Goal: Use online tool/utility: Utilize a website feature to perform a specific function

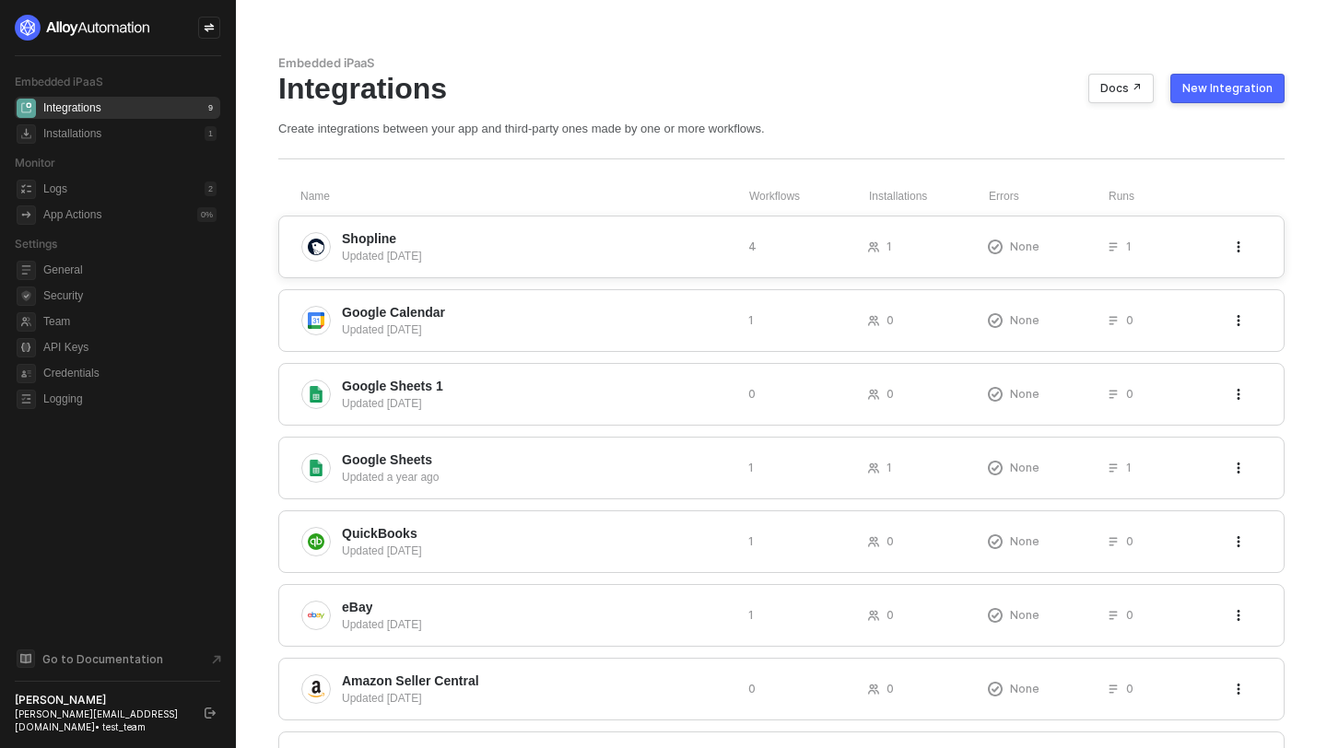
click at [703, 237] on span "Shopline" at bounding box center [538, 238] width 392 height 18
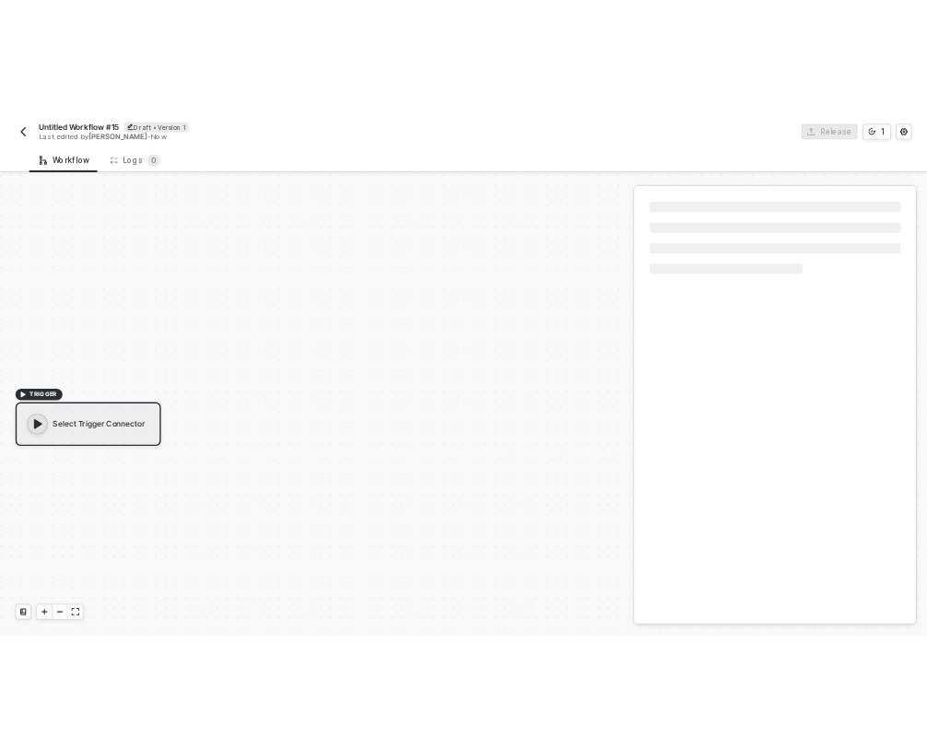
scroll to position [34, 0]
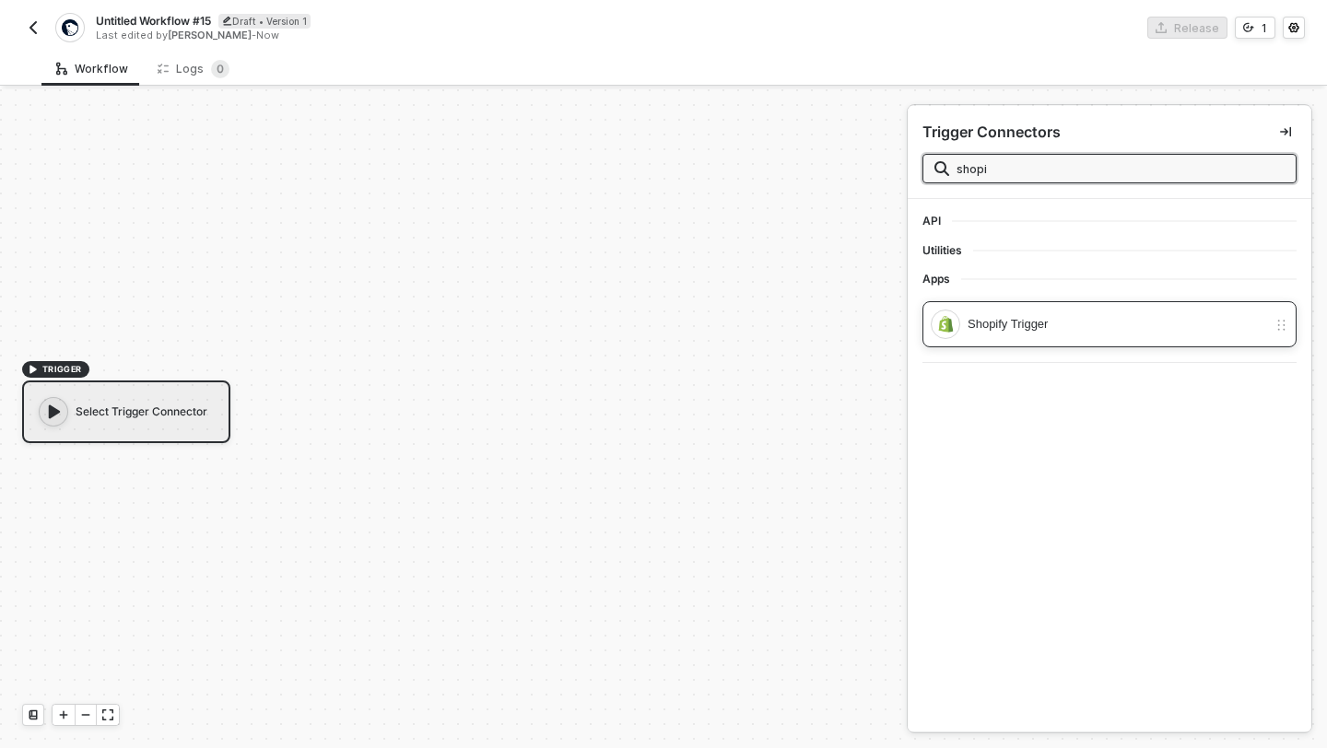
type input "shopi"
click at [1059, 330] on div "Shopify Trigger" at bounding box center [1116, 324] width 299 height 20
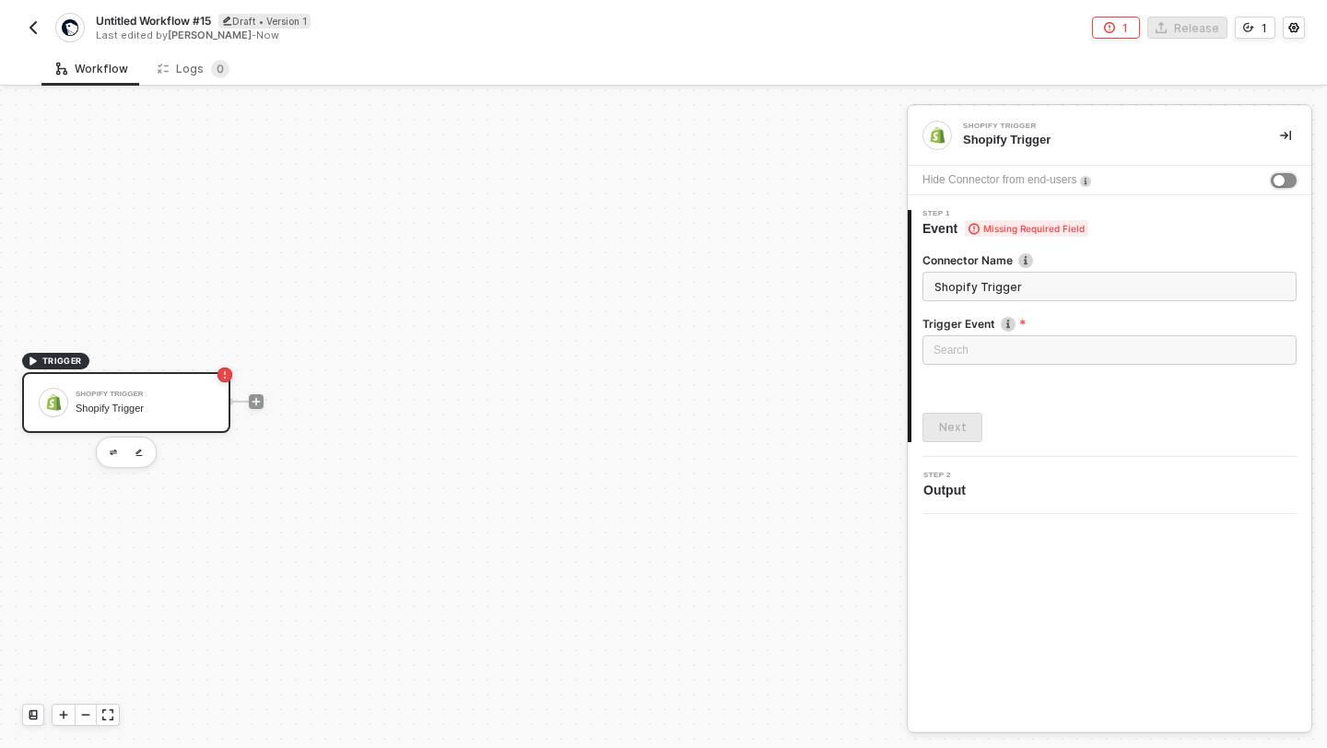
click at [1281, 173] on button "button" at bounding box center [1283, 180] width 26 height 15
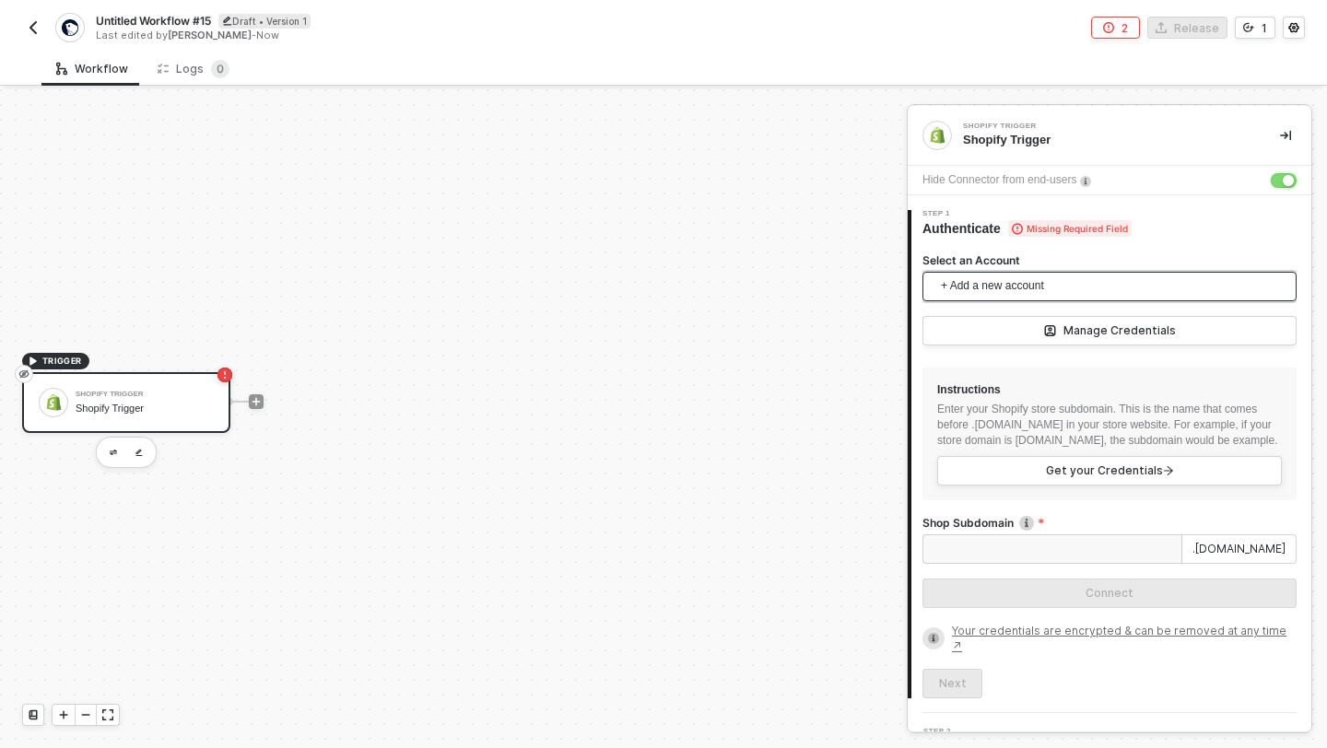
click at [1047, 280] on span "+ Add a new account" at bounding box center [1113, 286] width 345 height 29
click at [1045, 323] on span "Shopify [DOMAIN_NAME]" at bounding box center [1027, 328] width 180 height 20
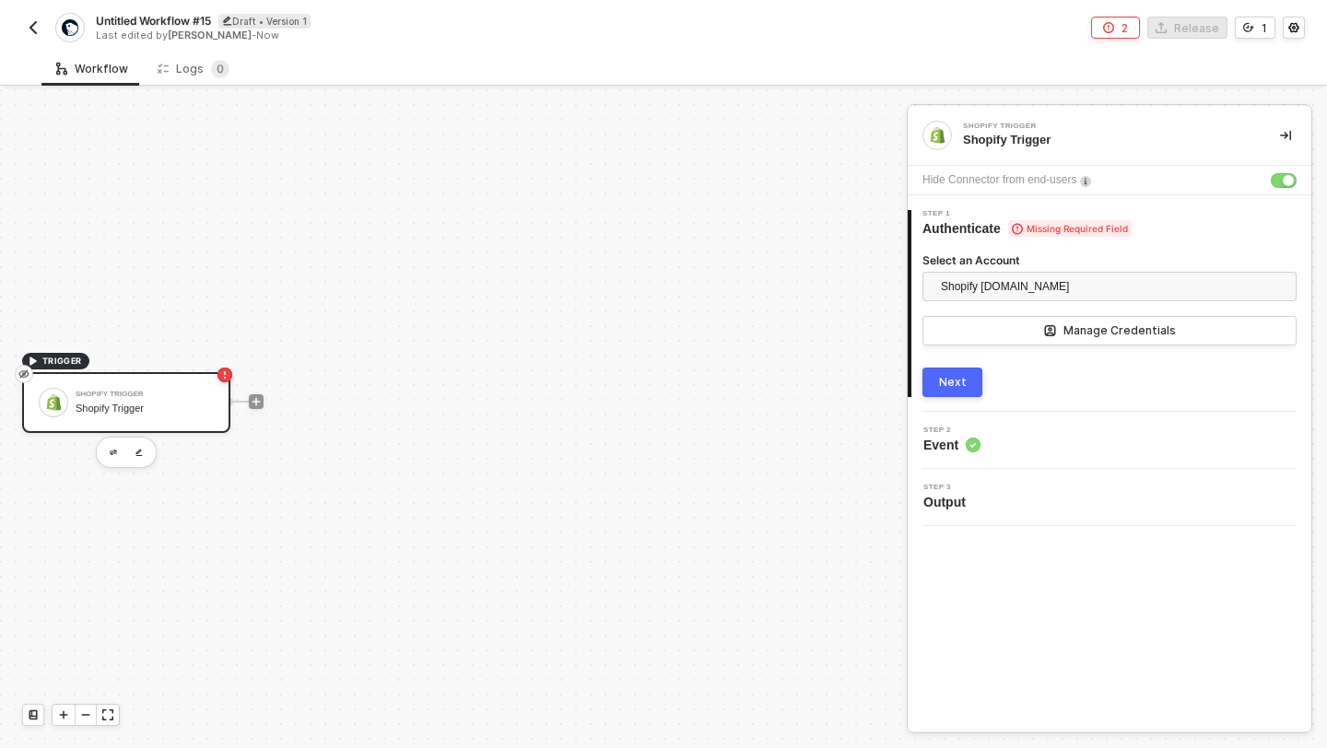
click at [946, 394] on button "Next" at bounding box center [952, 382] width 60 height 29
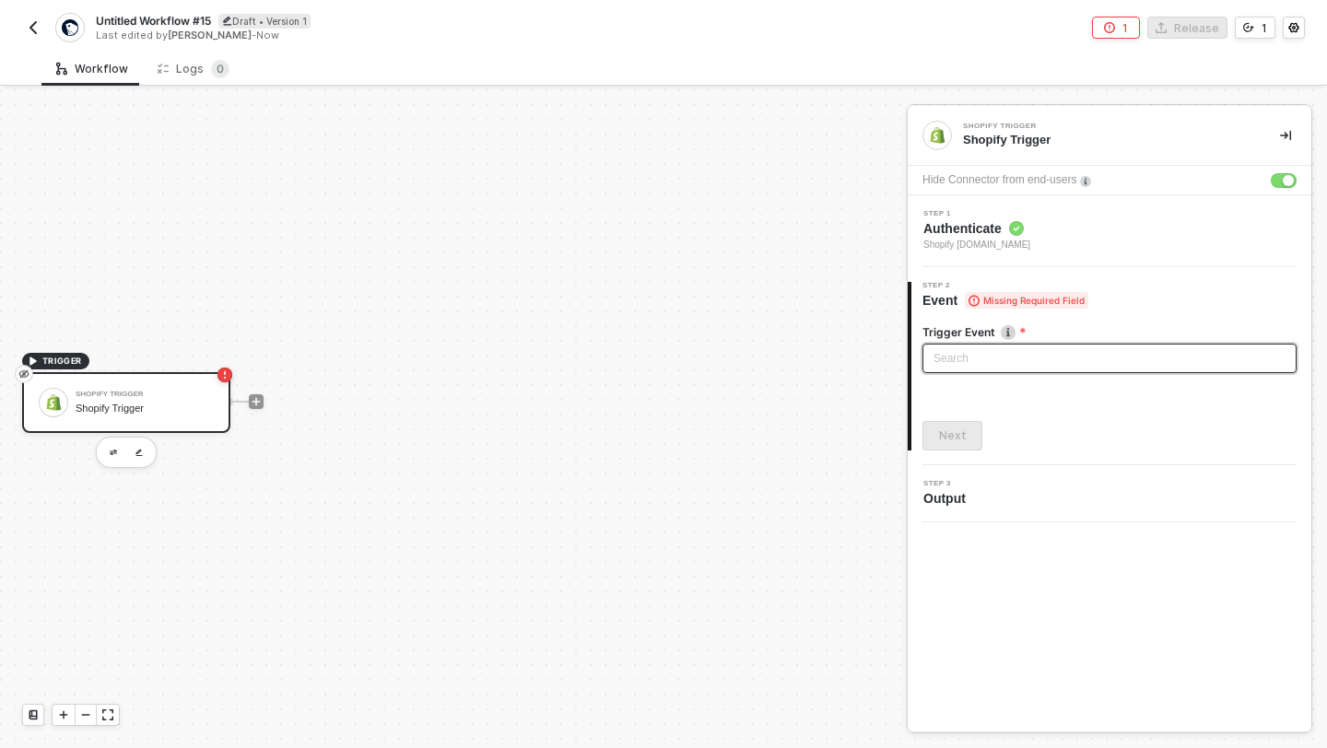
click at [979, 356] on input "search" at bounding box center [1109, 359] width 352 height 28
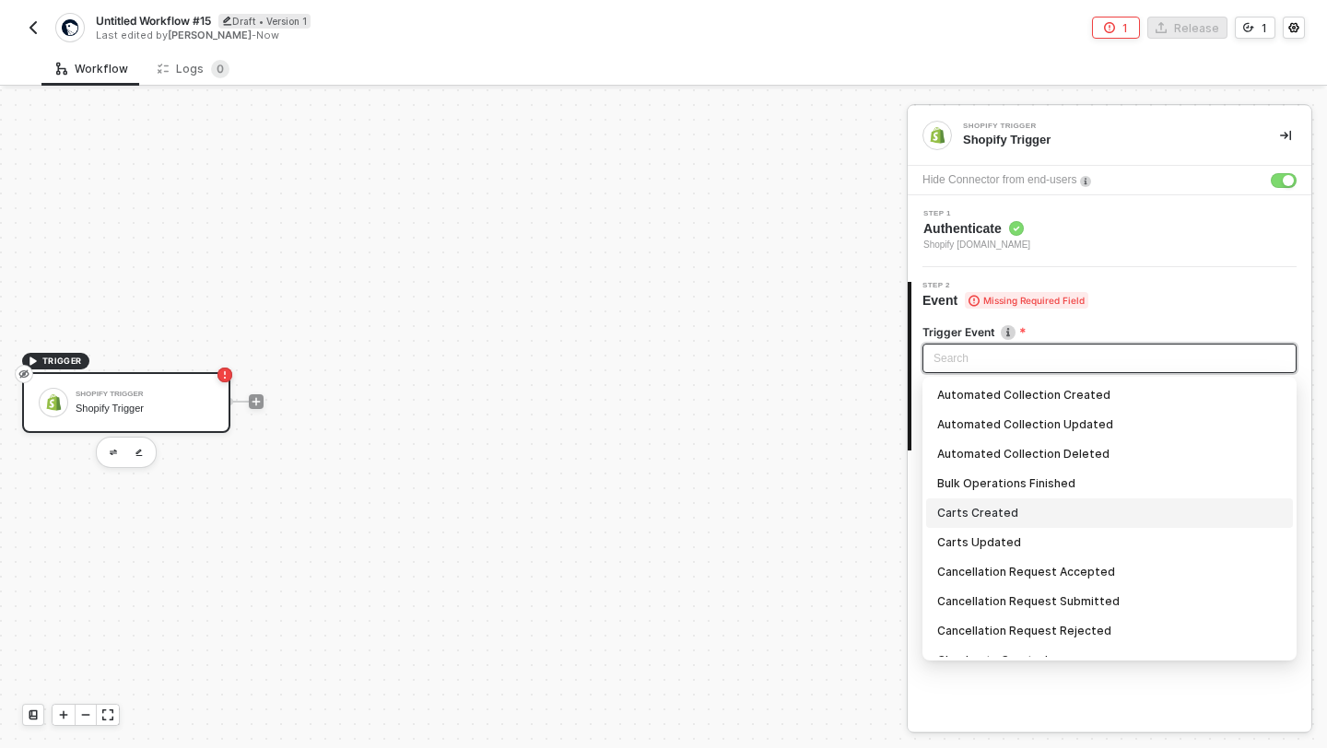
click at [982, 509] on div "Carts Created" at bounding box center [1109, 513] width 345 height 20
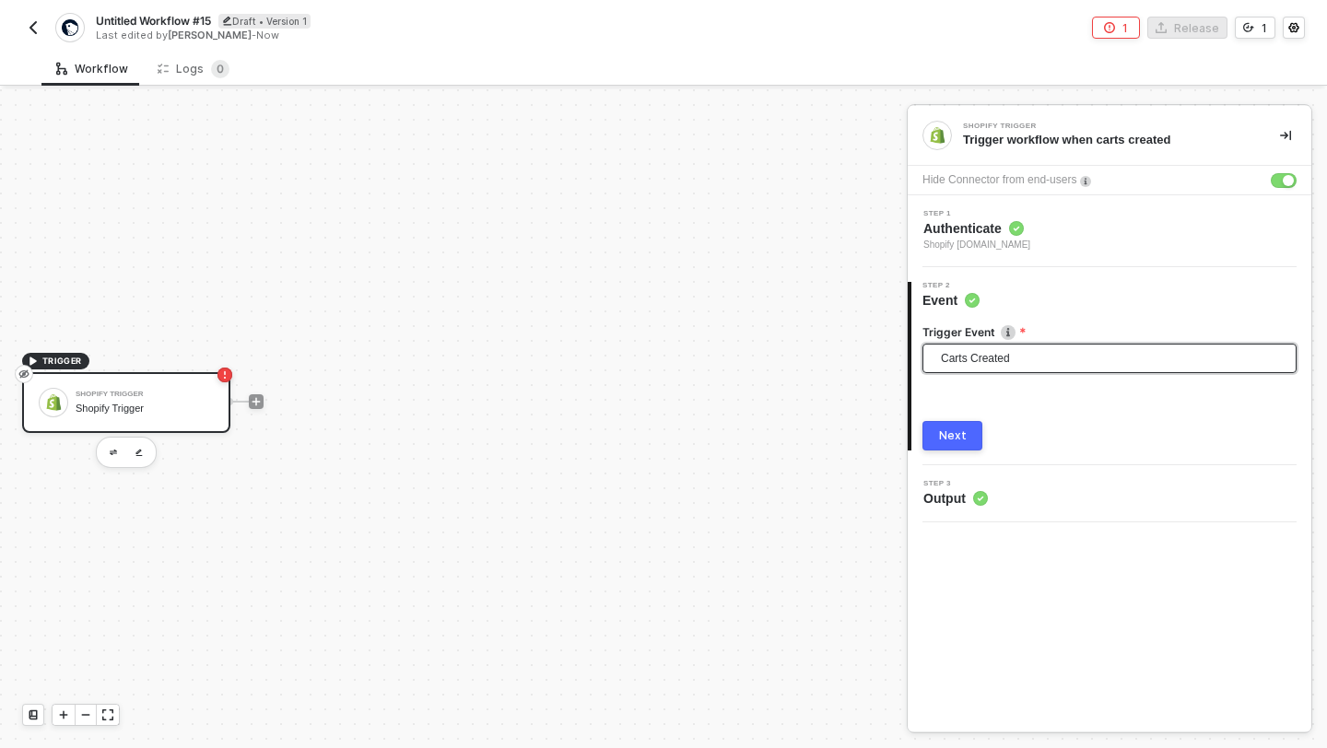
click at [963, 436] on div "Next" at bounding box center [953, 435] width 28 height 15
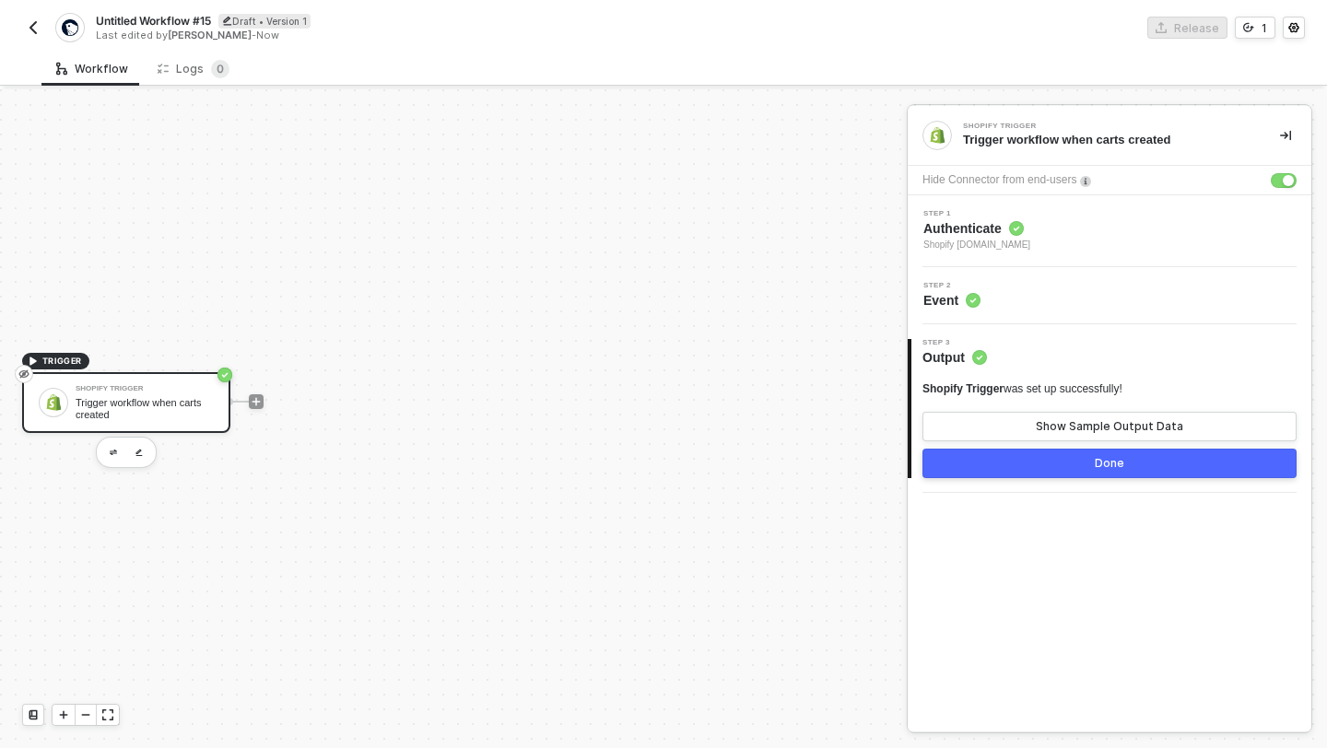
click at [999, 464] on button "Done" at bounding box center [1109, 463] width 374 height 29
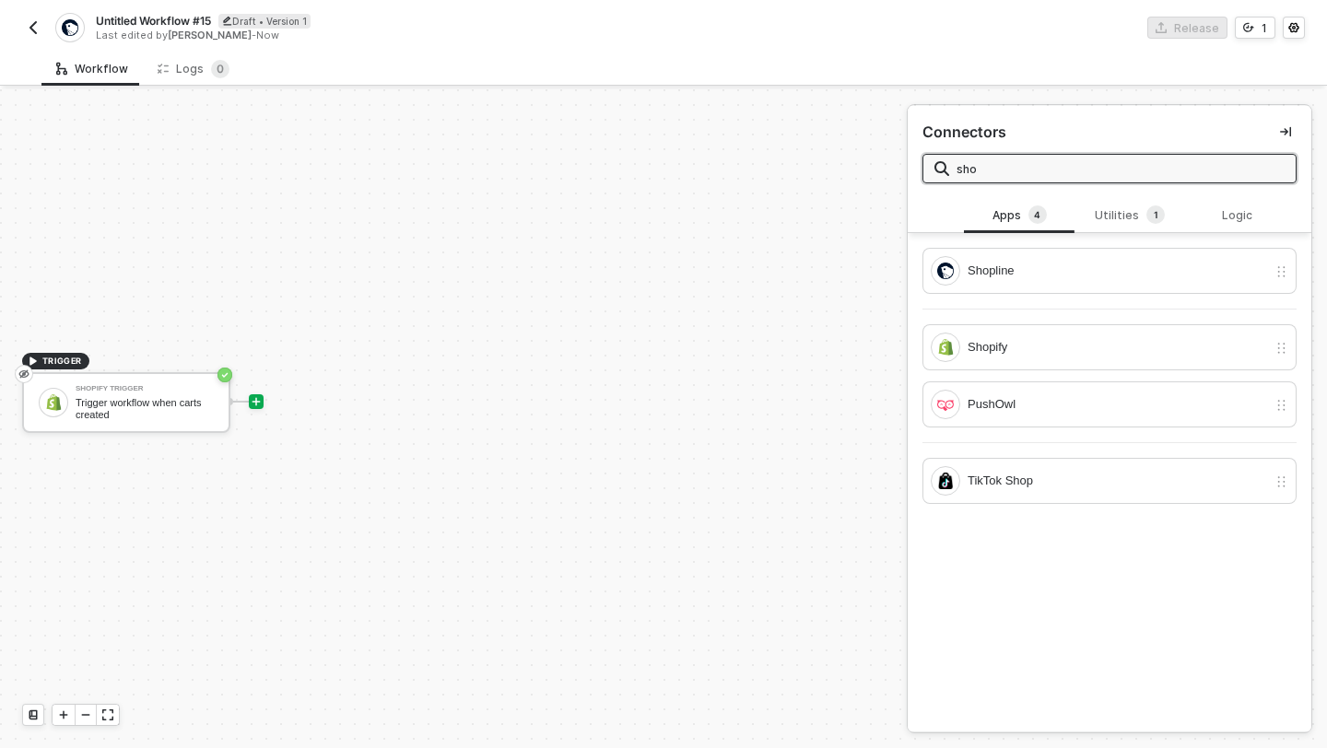
type input "sho"
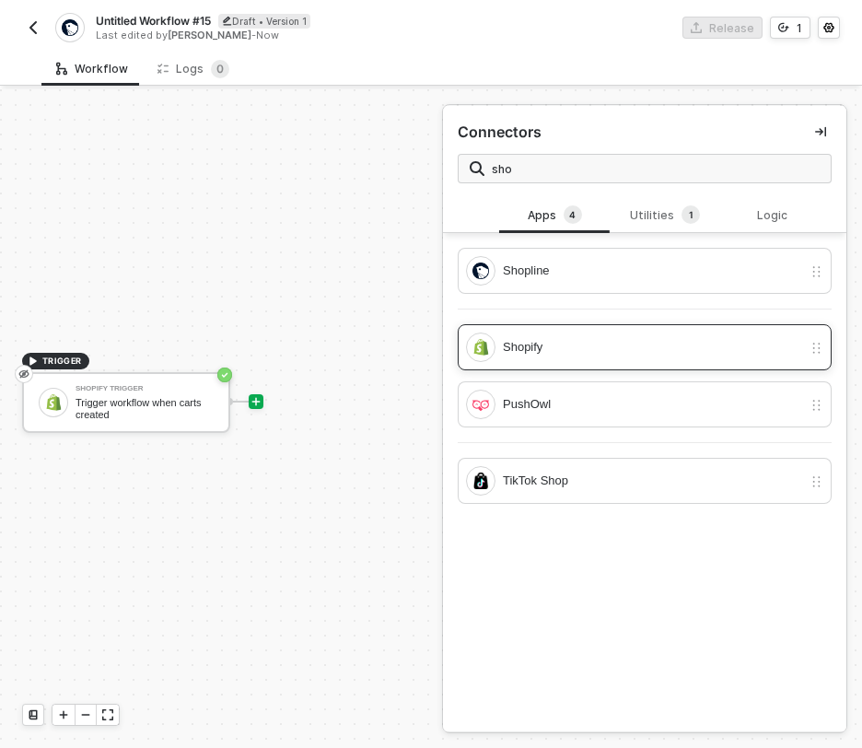
click at [545, 340] on div "Shopify" at bounding box center [652, 347] width 299 height 20
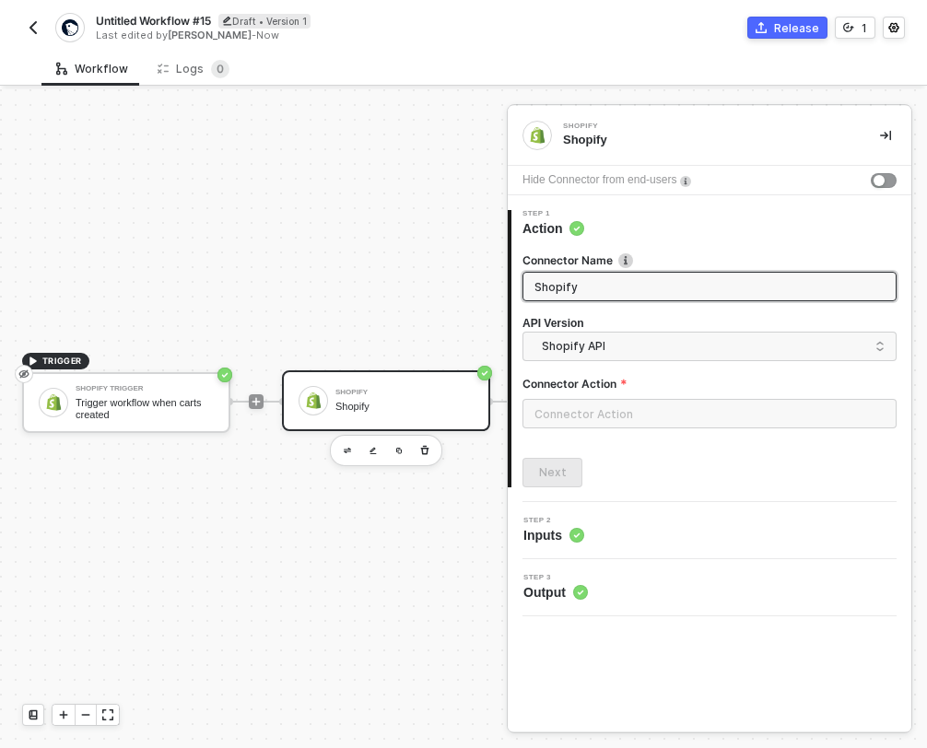
click at [888, 167] on div "Hide Connector from end-users" at bounding box center [710, 180] width 404 height 29
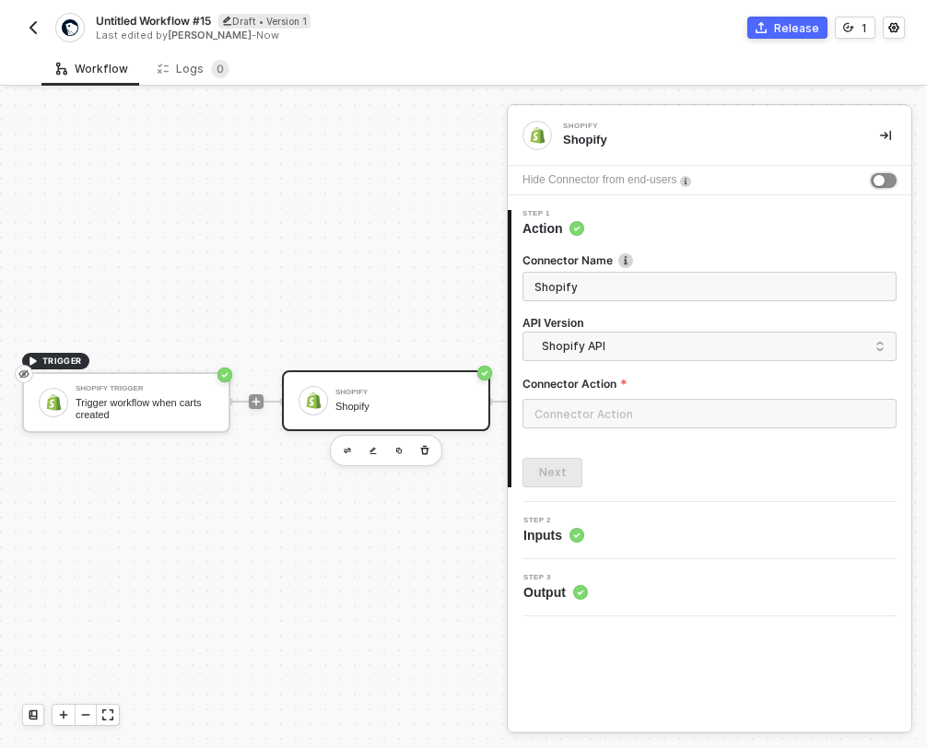
click at [887, 176] on button "button" at bounding box center [884, 180] width 26 height 15
click at [648, 403] on input "text" at bounding box center [709, 413] width 374 height 29
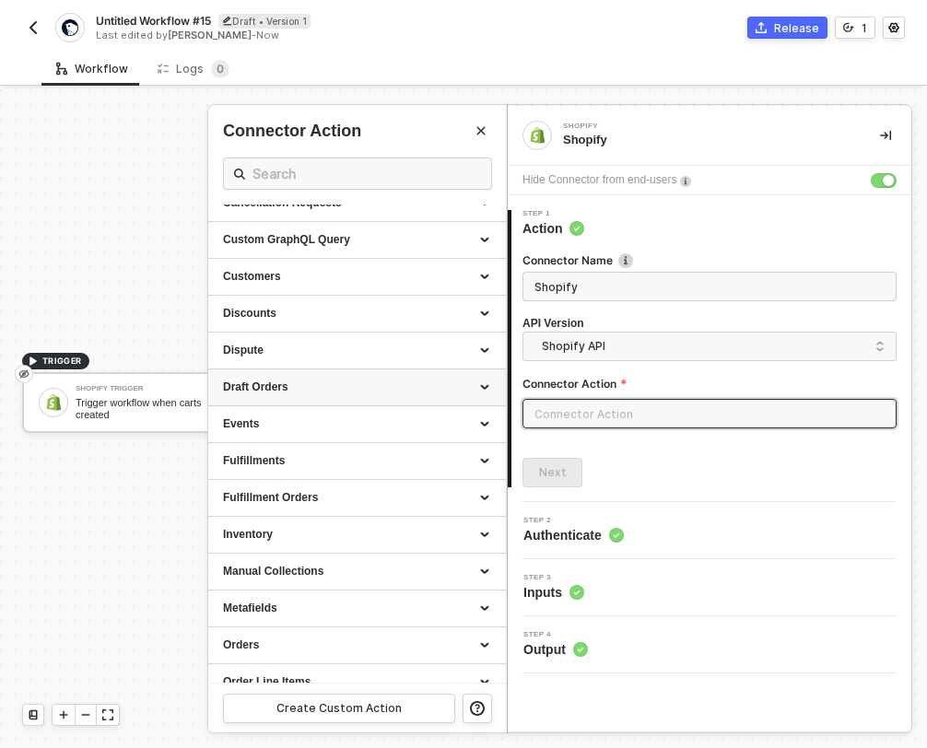
scroll to position [284, 0]
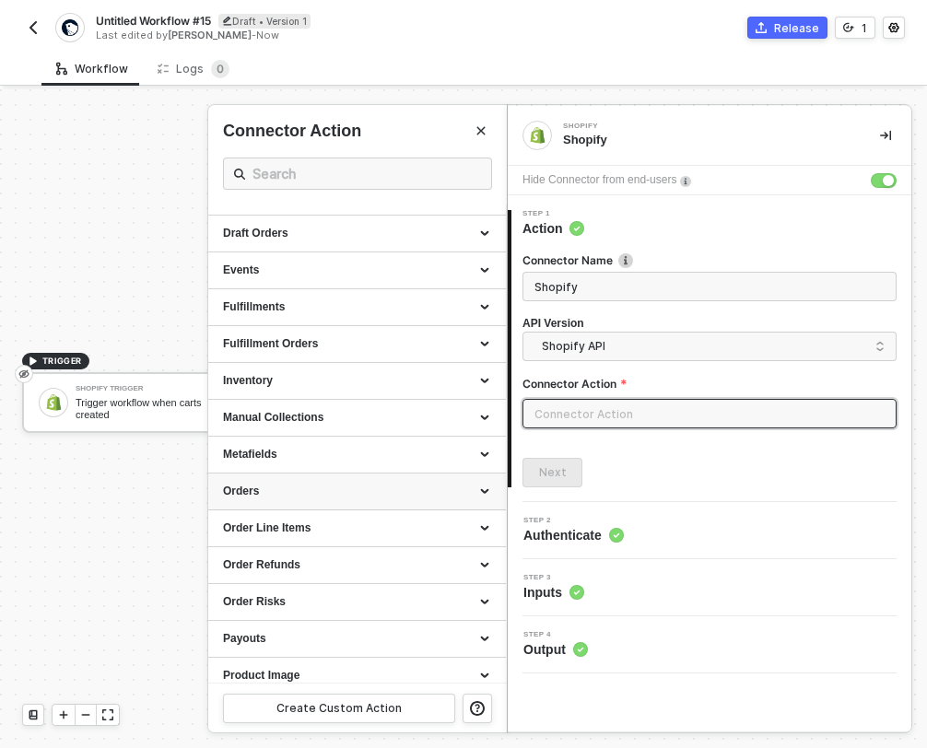
click at [336, 495] on div "Orders" at bounding box center [357, 492] width 268 height 16
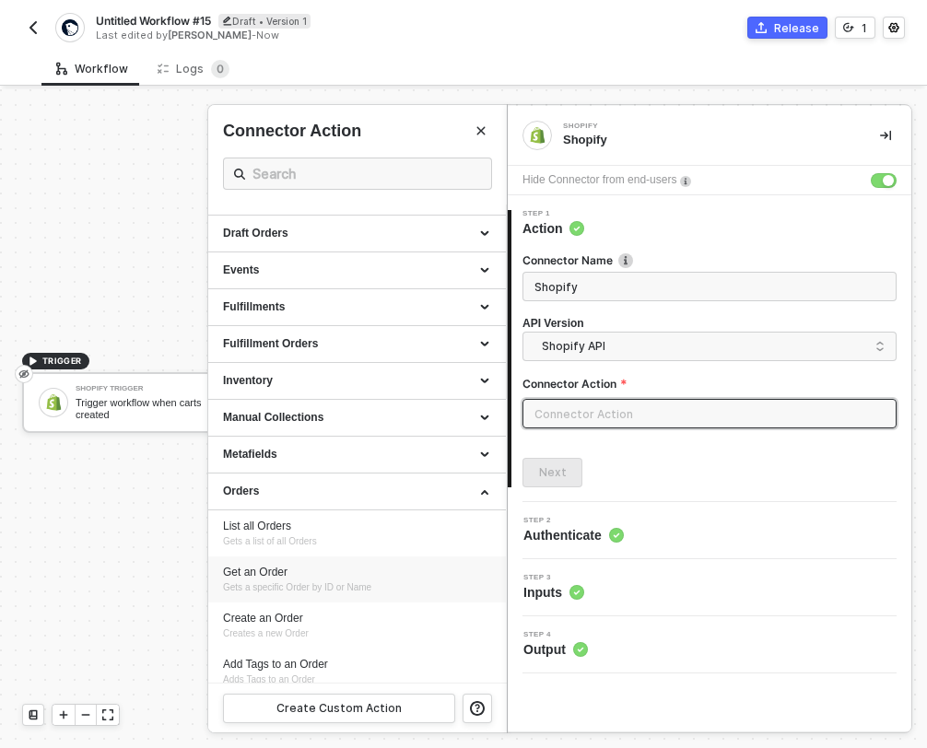
scroll to position [355, 0]
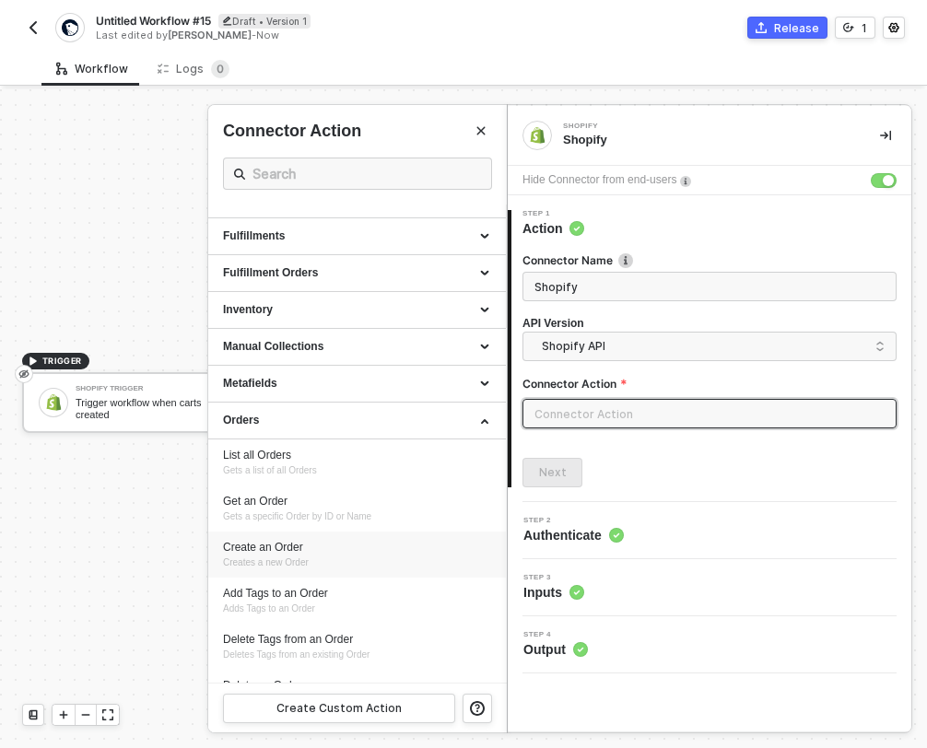
click at [296, 557] on span "Creates a new Order" at bounding box center [266, 562] width 86 height 10
type input "Creates a new Order"
type input "Orders - Create an Order"
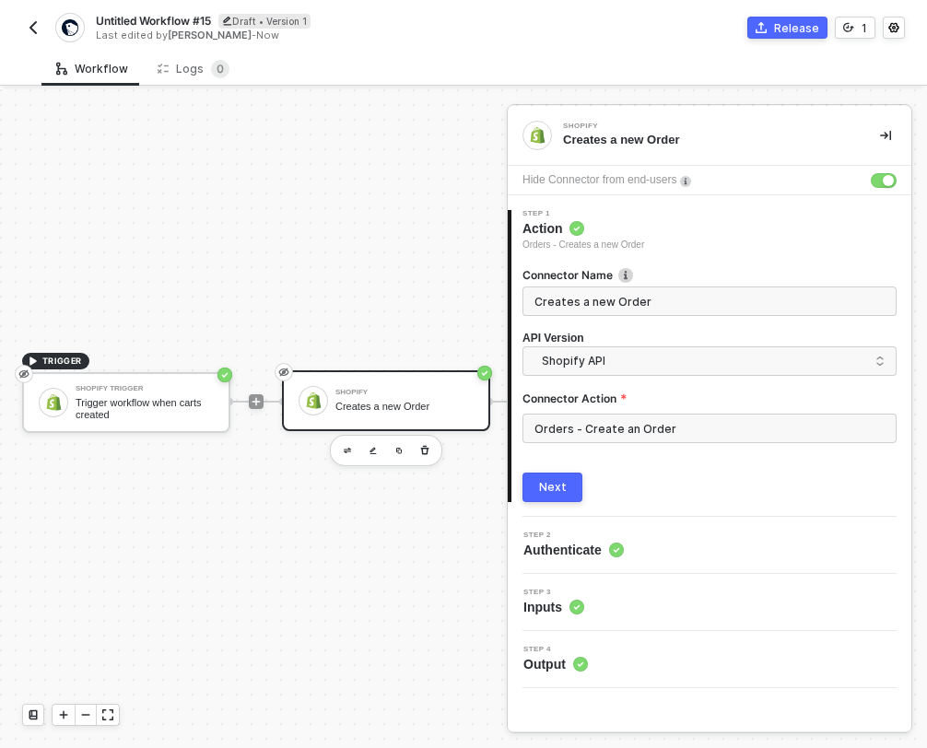
click at [547, 489] on div "Next" at bounding box center [553, 487] width 28 height 15
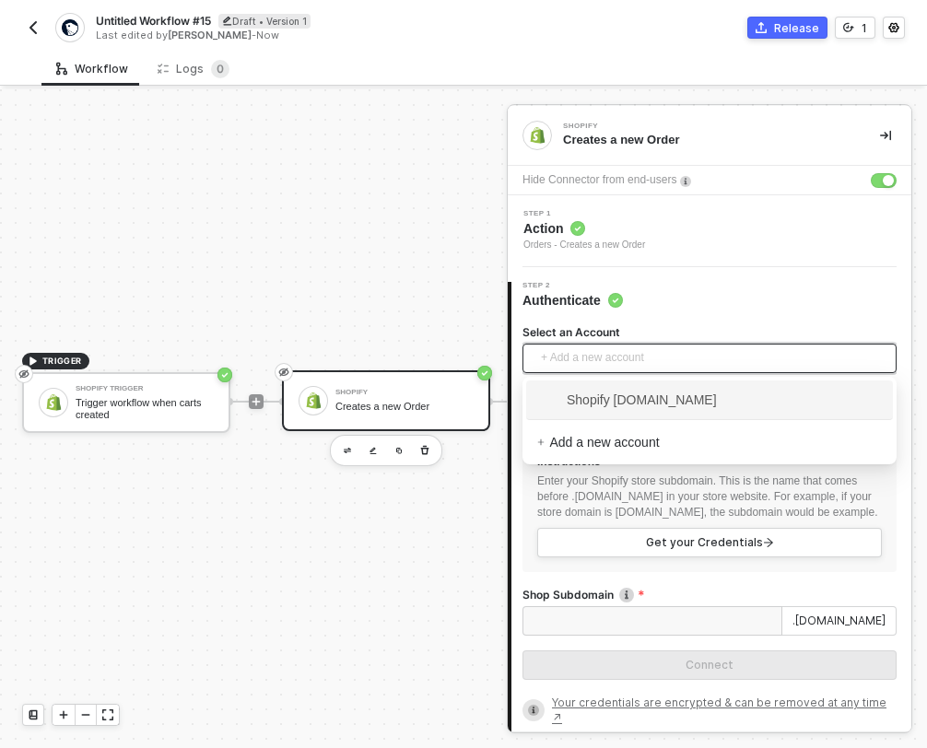
click at [640, 354] on span "+ Add a new account" at bounding box center [713, 358] width 345 height 29
click at [630, 404] on span "Shopify [DOMAIN_NAME]" at bounding box center [627, 400] width 180 height 20
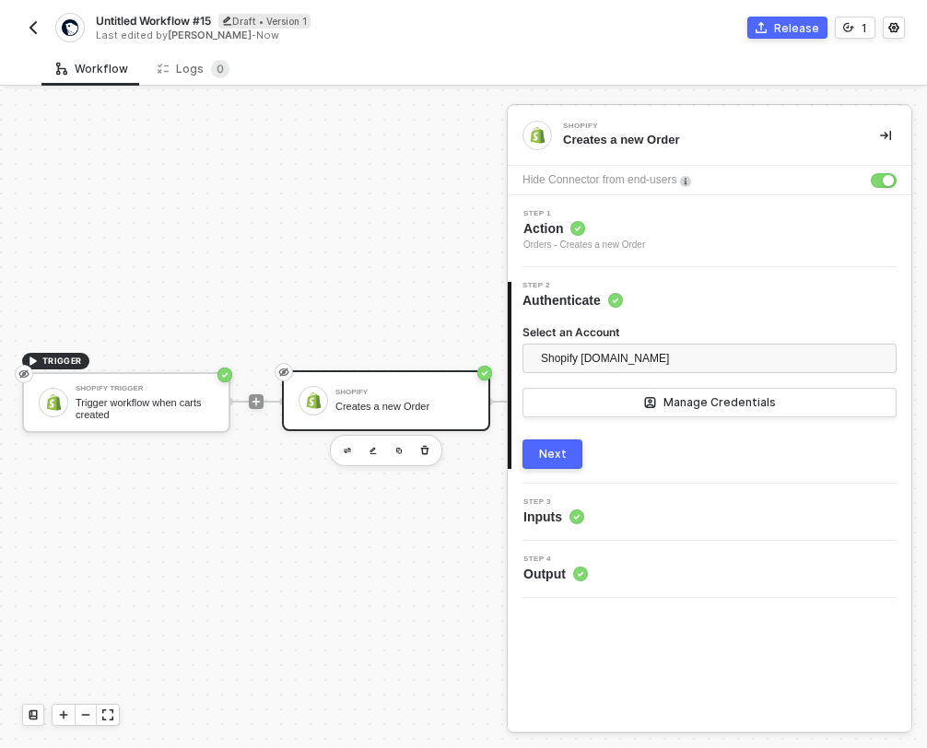
click at [531, 450] on button "Next" at bounding box center [552, 453] width 60 height 29
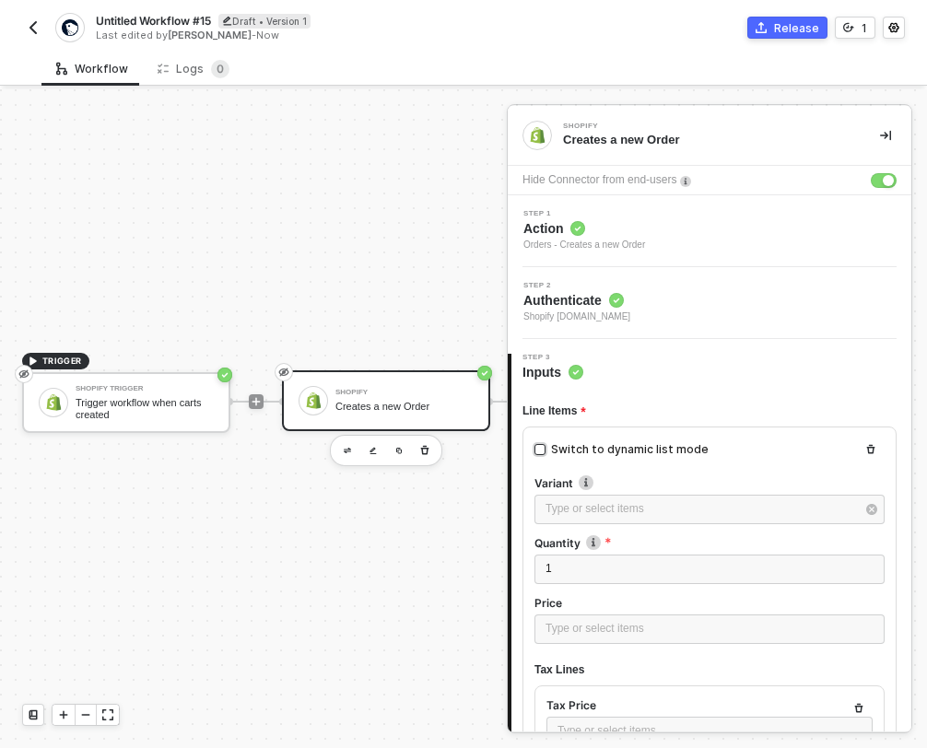
click at [538, 445] on input "Switch to dynamic list mode" at bounding box center [539, 449] width 11 height 11
checkbox input "true"
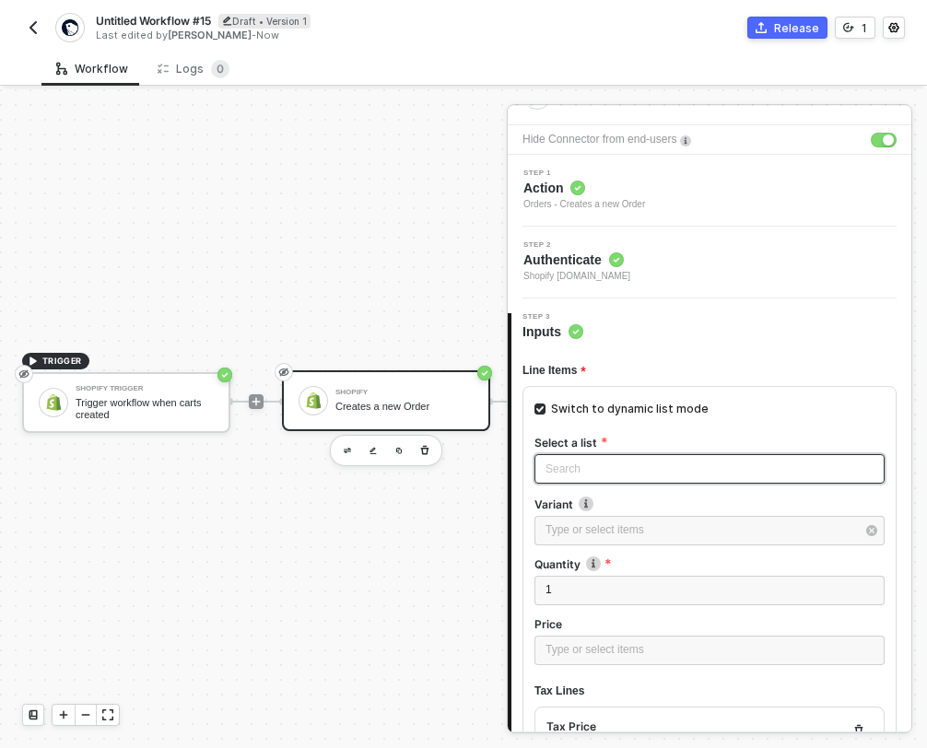
scroll to position [74, 0]
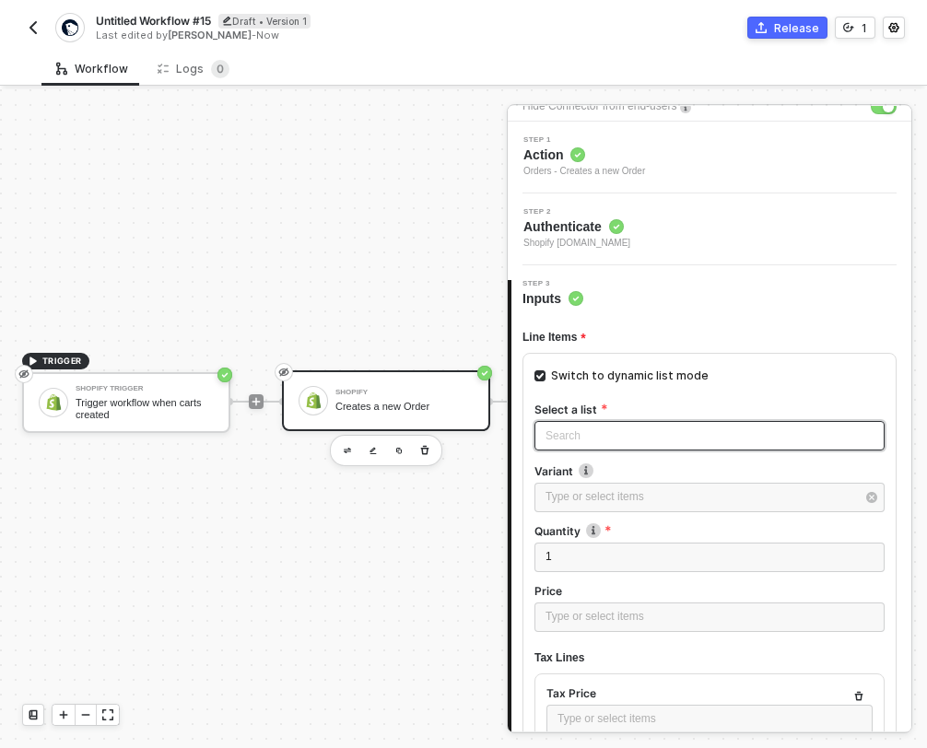
click at [574, 428] on input "search" at bounding box center [709, 436] width 328 height 28
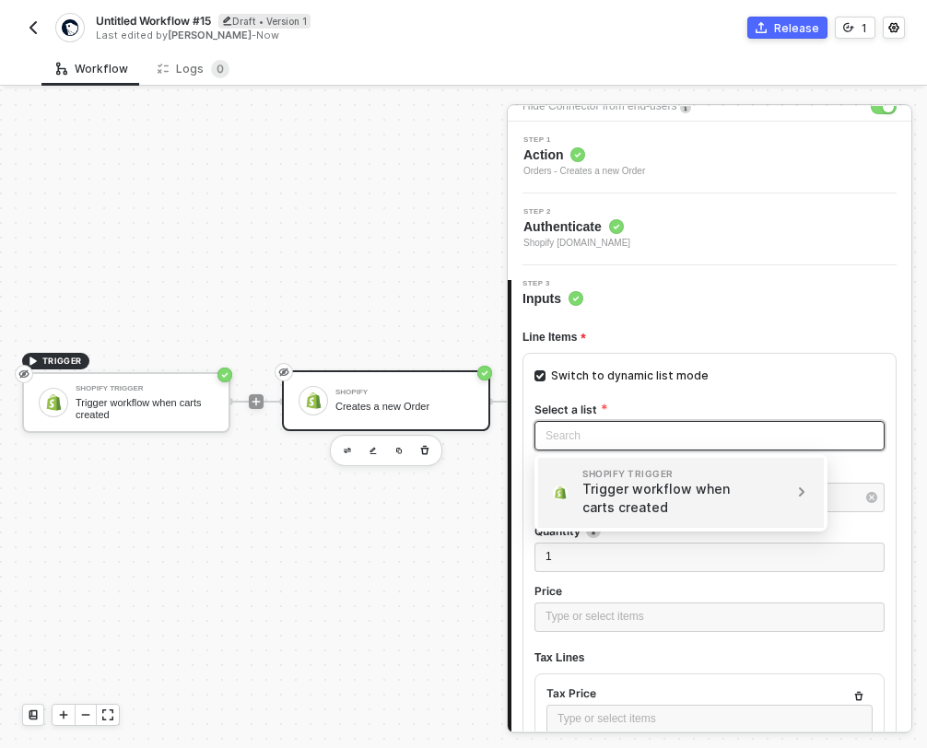
click at [602, 485] on div "Trigger workflow when carts created" at bounding box center [658, 498] width 153 height 37
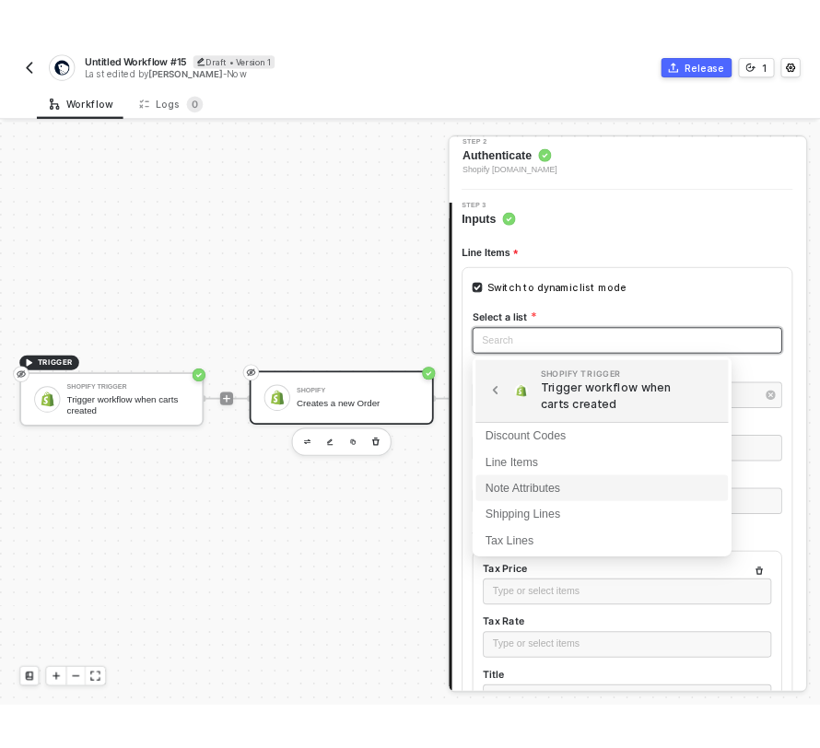
scroll to position [230, 0]
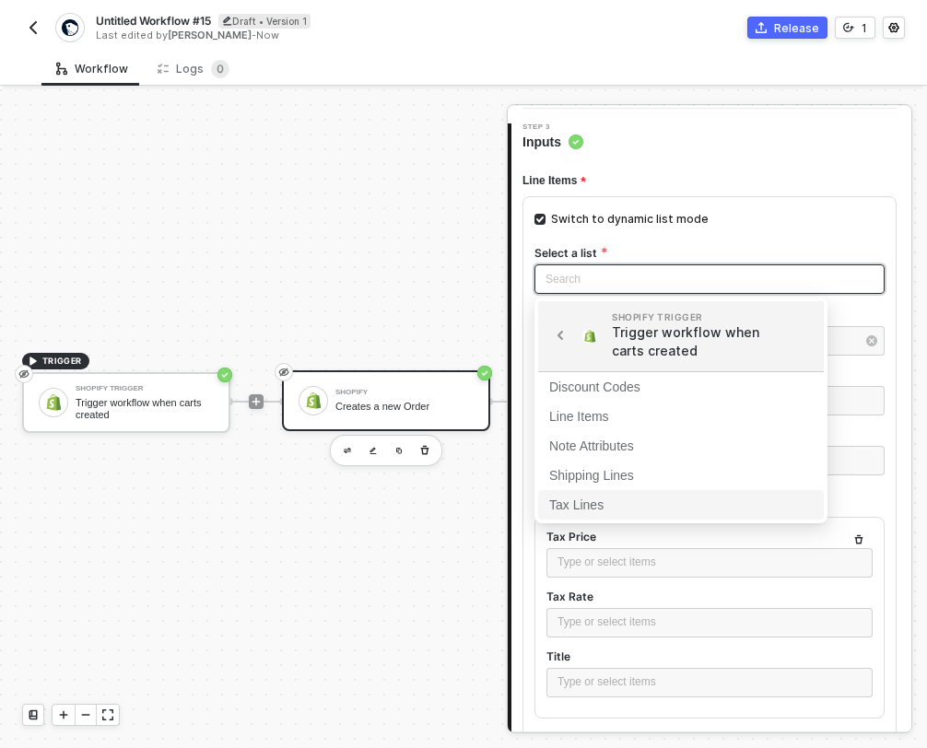
click at [583, 500] on div "Tax Lines" at bounding box center [680, 505] width 263 height 20
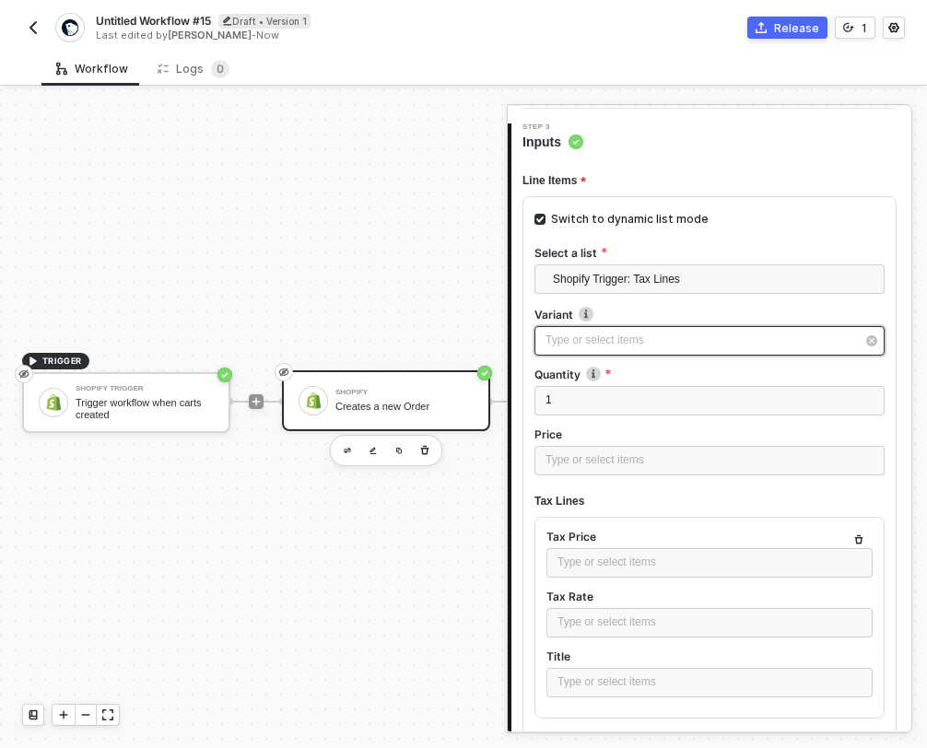
click at [626, 350] on div "Type or select items ﻿" at bounding box center [709, 340] width 350 height 29
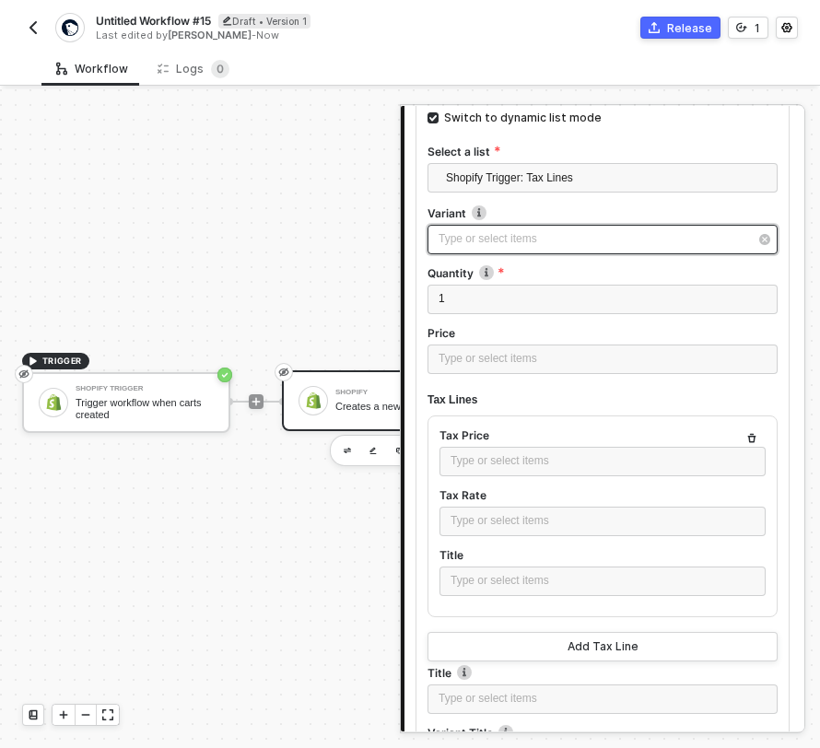
scroll to position [367, 0]
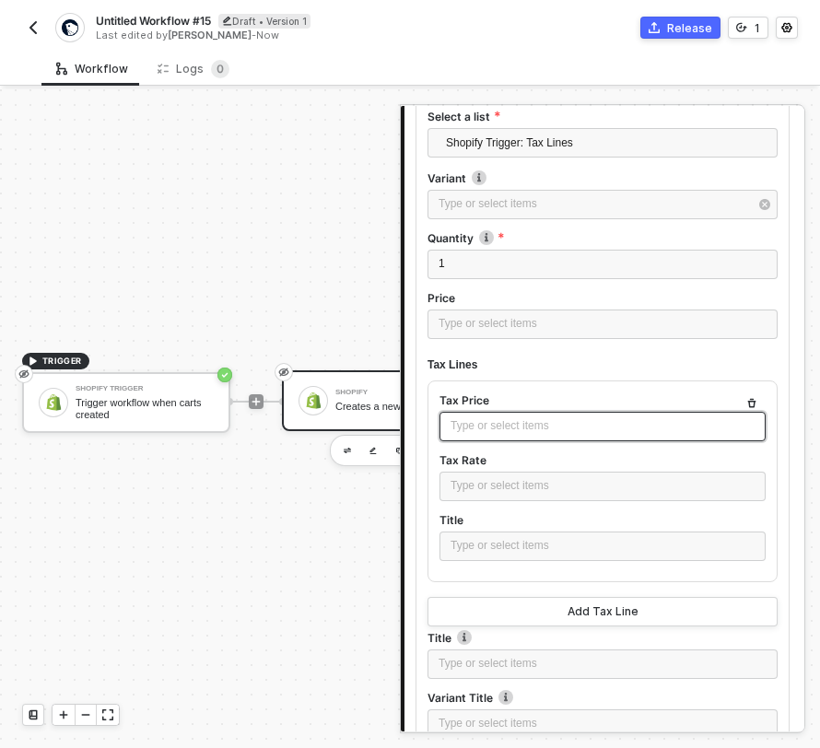
click at [575, 436] on div "Type or select items ﻿" at bounding box center [602, 426] width 326 height 29
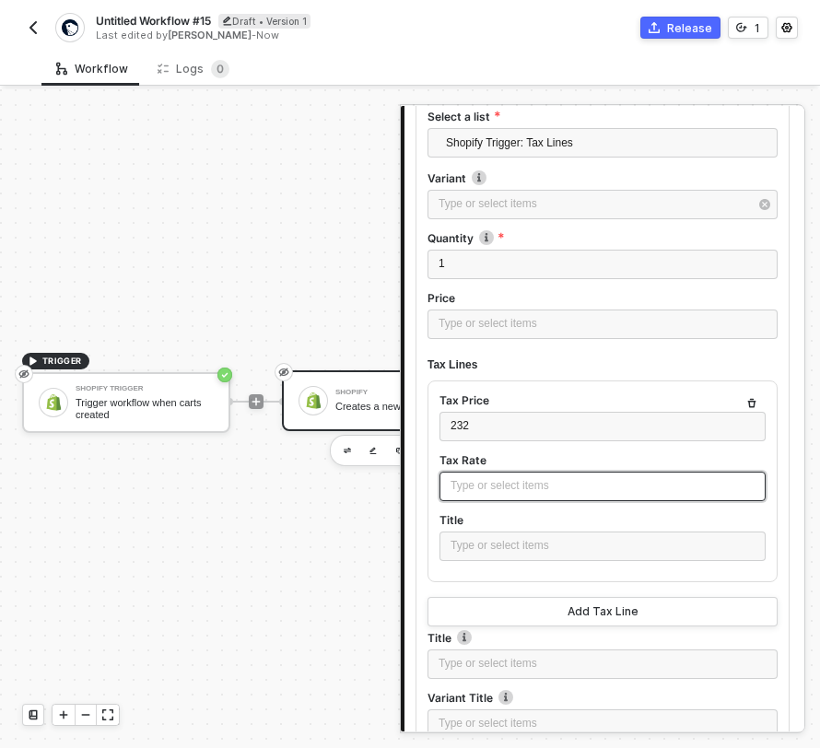
click at [542, 488] on div "Type or select items ﻿" at bounding box center [602, 486] width 304 height 18
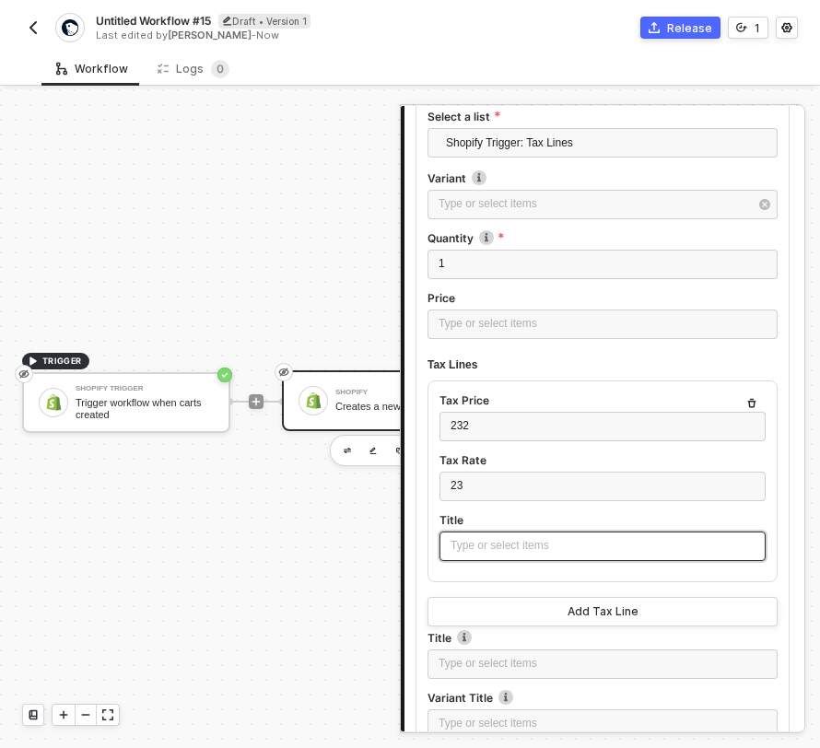
click at [509, 542] on div "Type or select items ﻿" at bounding box center [602, 546] width 304 height 18
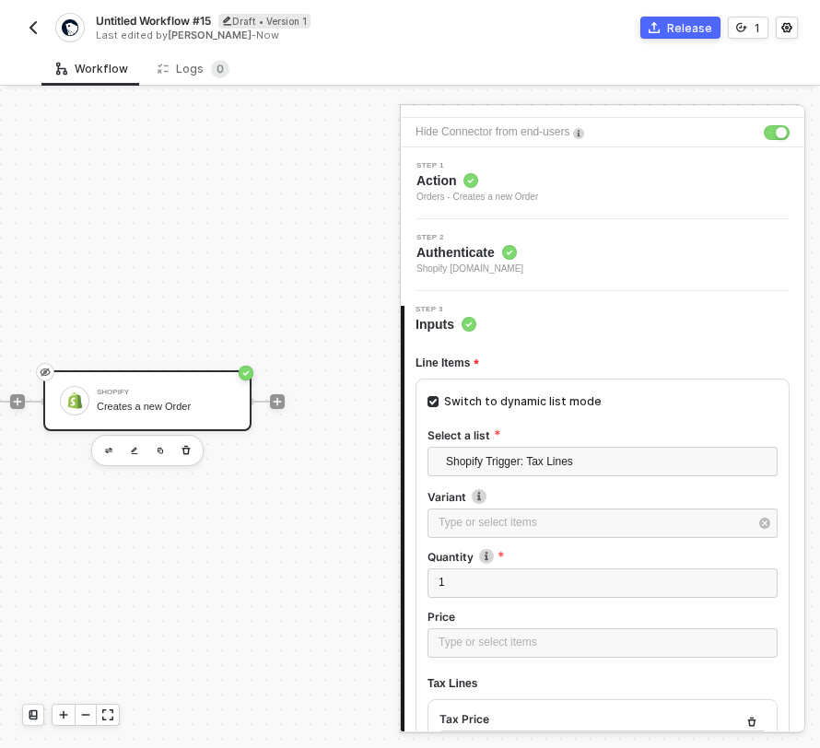
scroll to position [43, 0]
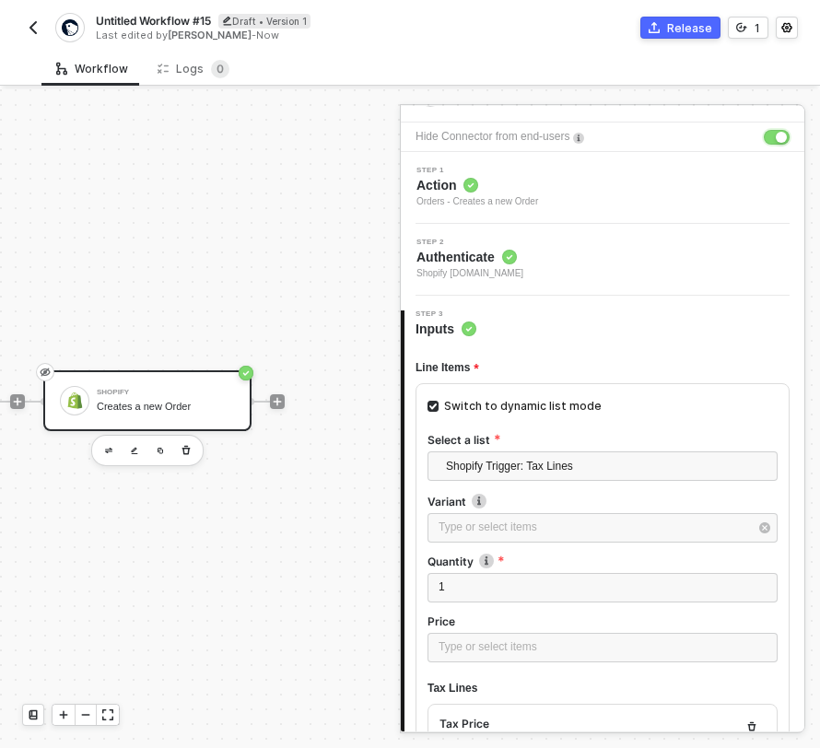
click at [776, 138] on div "button" at bounding box center [781, 137] width 11 height 11
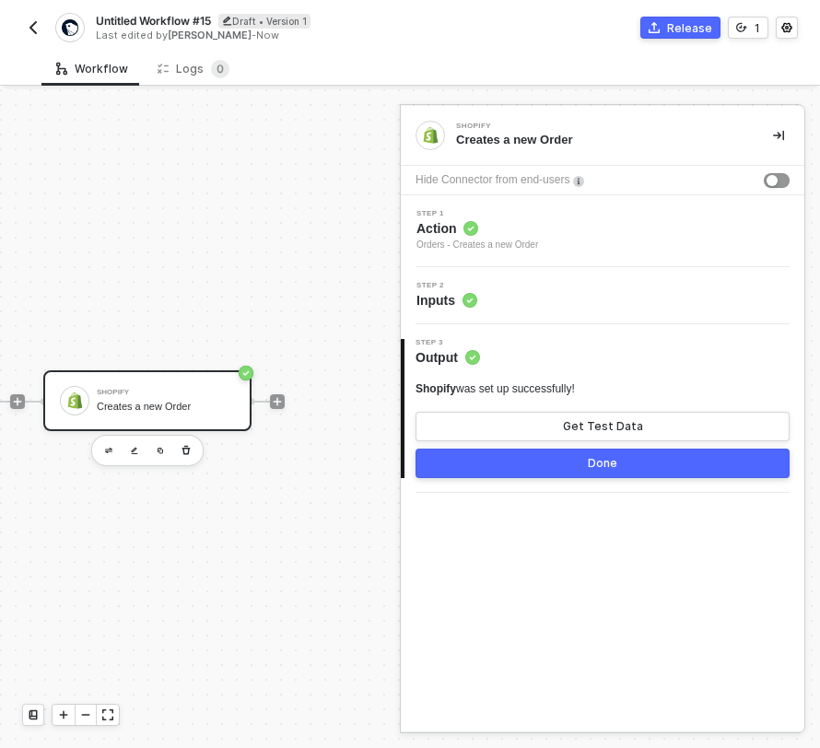
click at [537, 309] on div "Step 2 Inputs" at bounding box center [604, 296] width 399 height 28
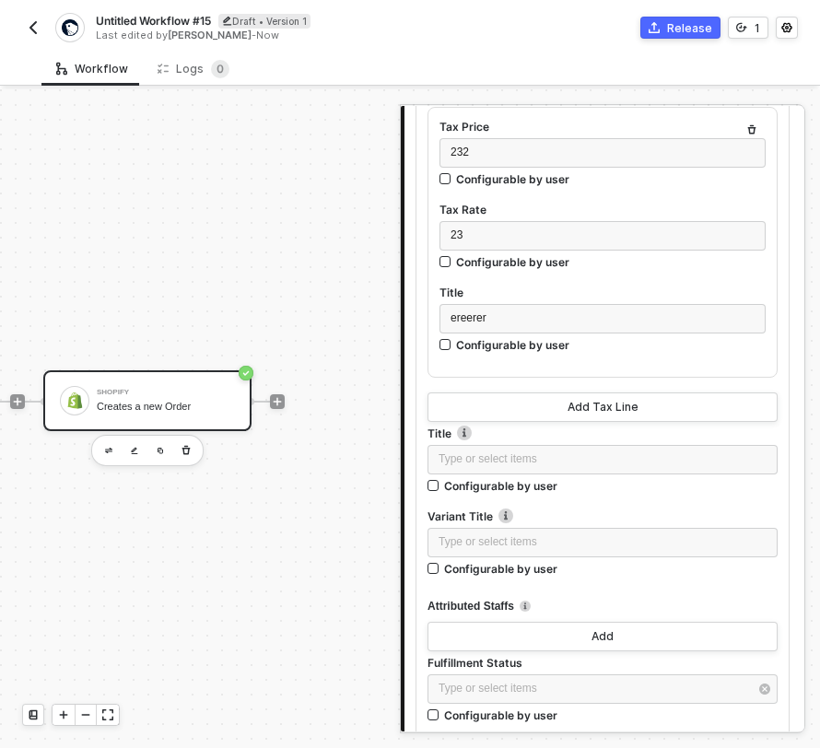
scroll to position [762, 0]
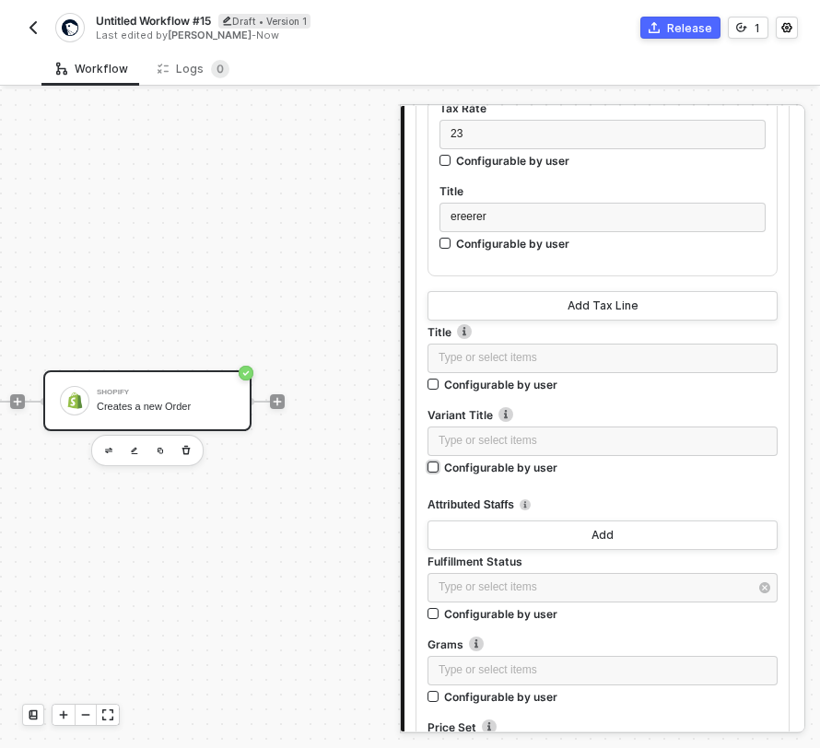
click at [428, 463] on input "Configurable by user" at bounding box center [433, 468] width 13 height 13
checkbox input "true"
click at [435, 383] on input "Configurable by user" at bounding box center [433, 385] width 13 height 13
checkbox input "true"
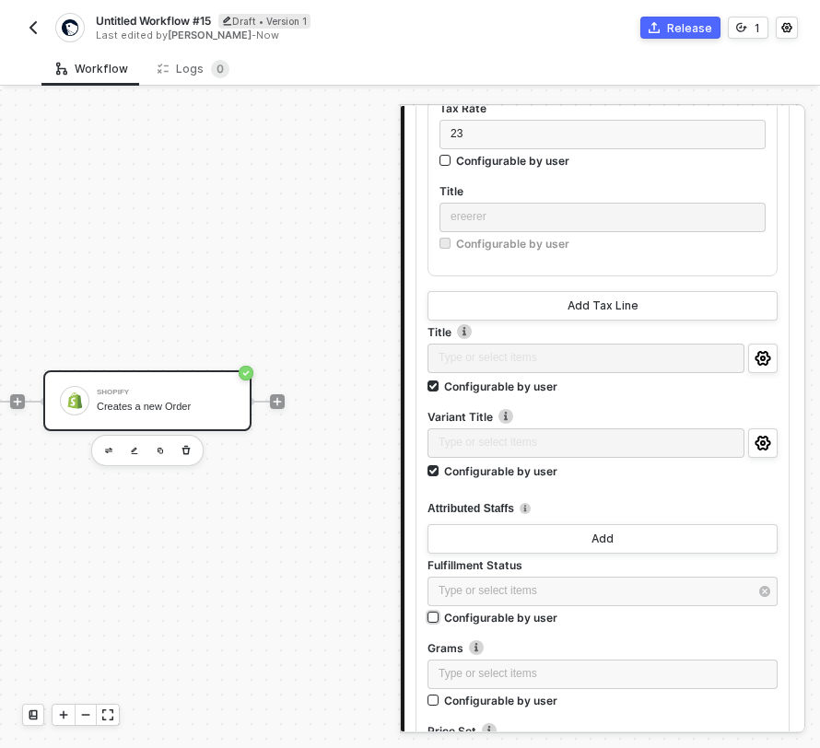
click at [433, 615] on input "Configurable by user" at bounding box center [433, 618] width 13 height 13
checkbox input "true"
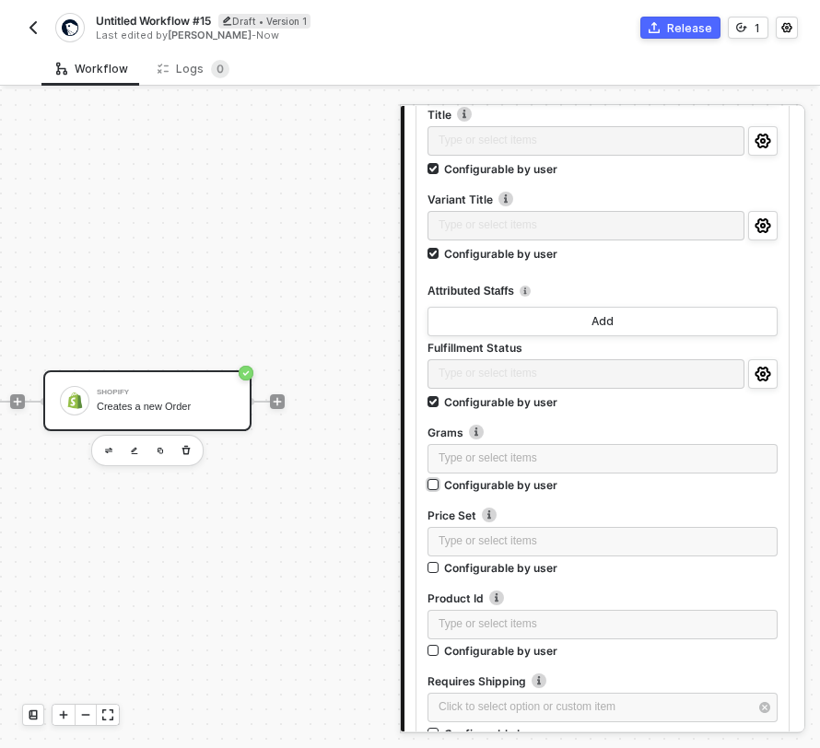
scroll to position [1126, 0]
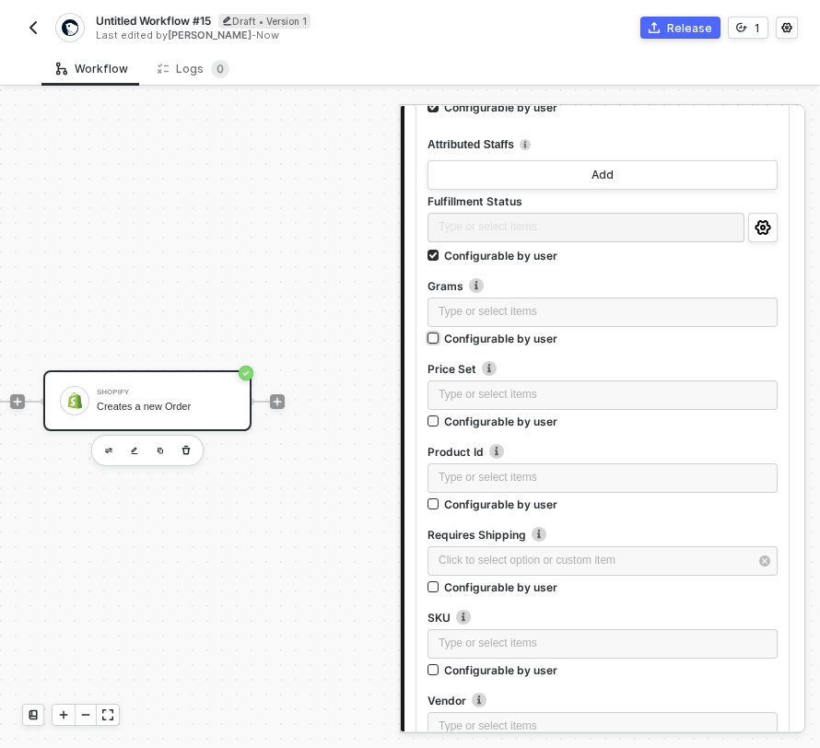
click at [434, 335] on input "Configurable by user" at bounding box center [433, 339] width 13 height 13
checkbox input "true"
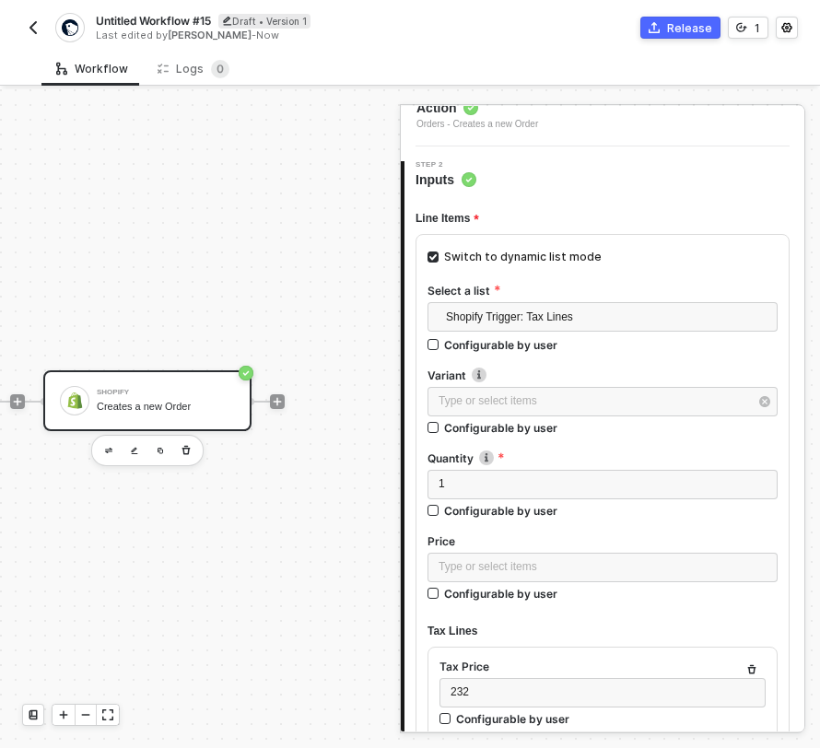
scroll to position [0, 0]
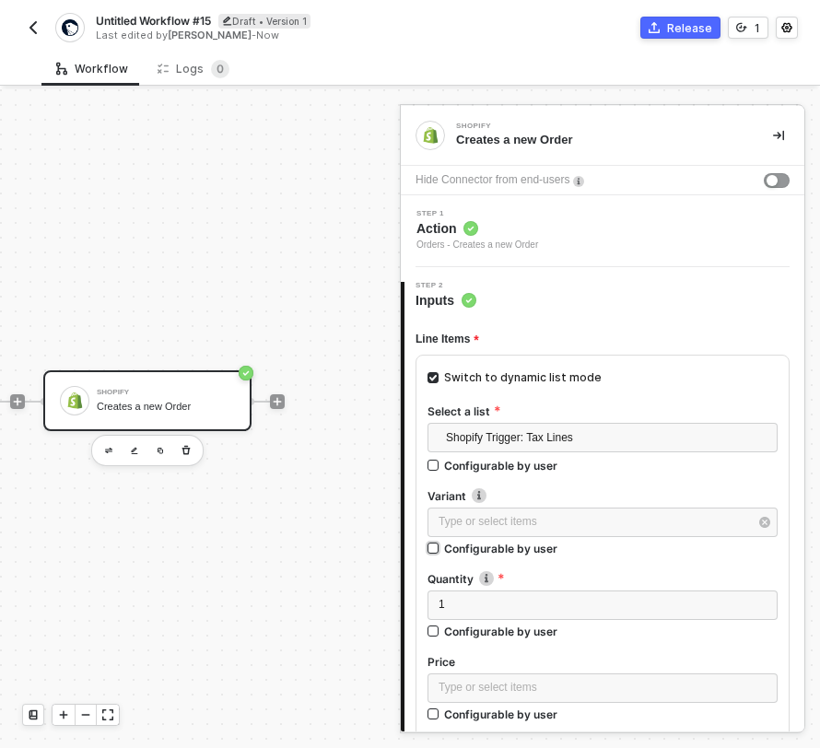
click at [436, 550] on input "Configurable by user" at bounding box center [433, 549] width 13 height 13
checkbox input "true"
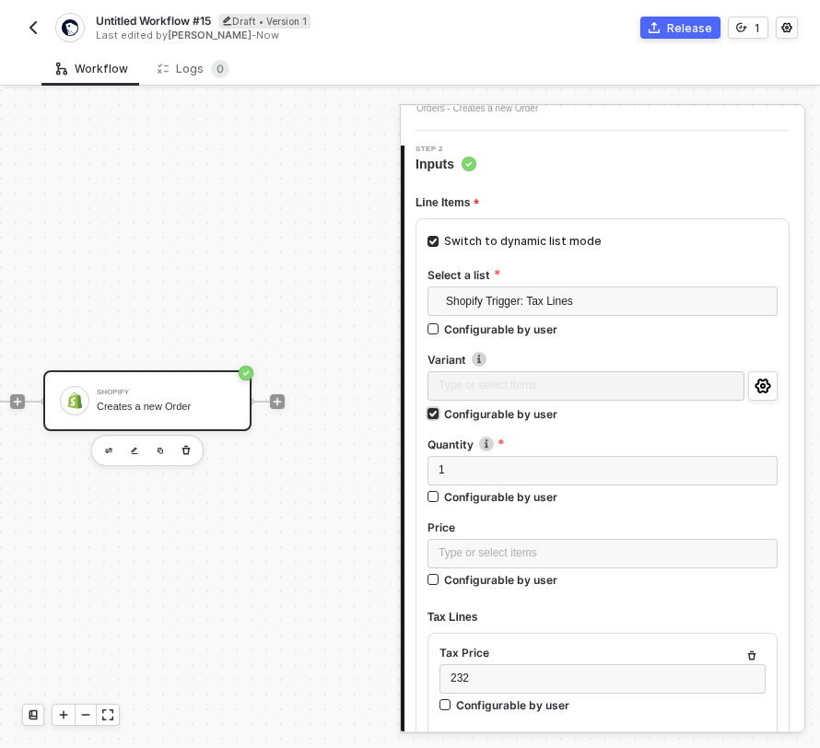
scroll to position [158, 0]
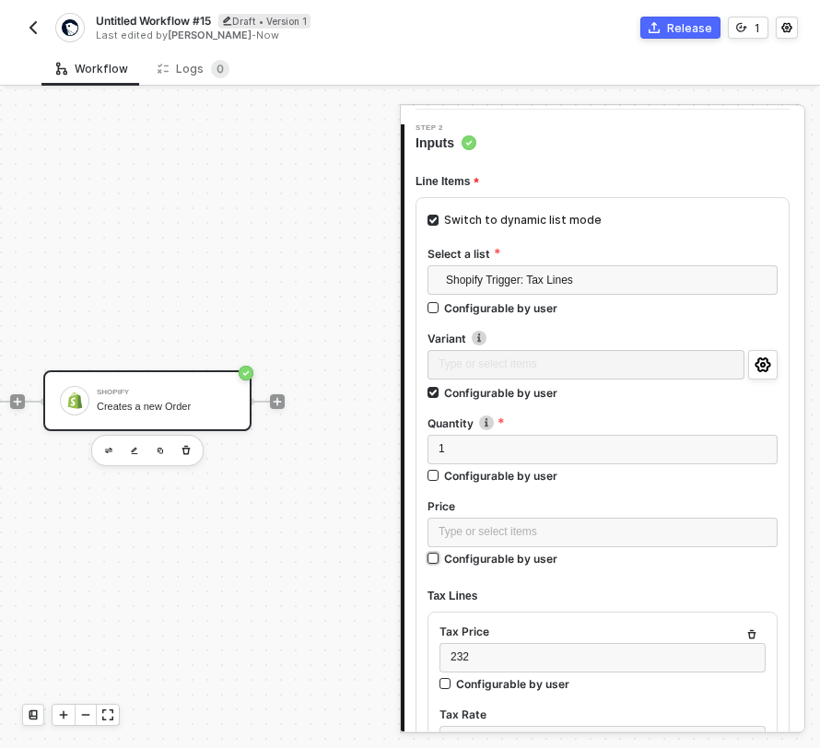
click at [433, 559] on input "Configurable by user" at bounding box center [433, 559] width 13 height 13
checkbox input "true"
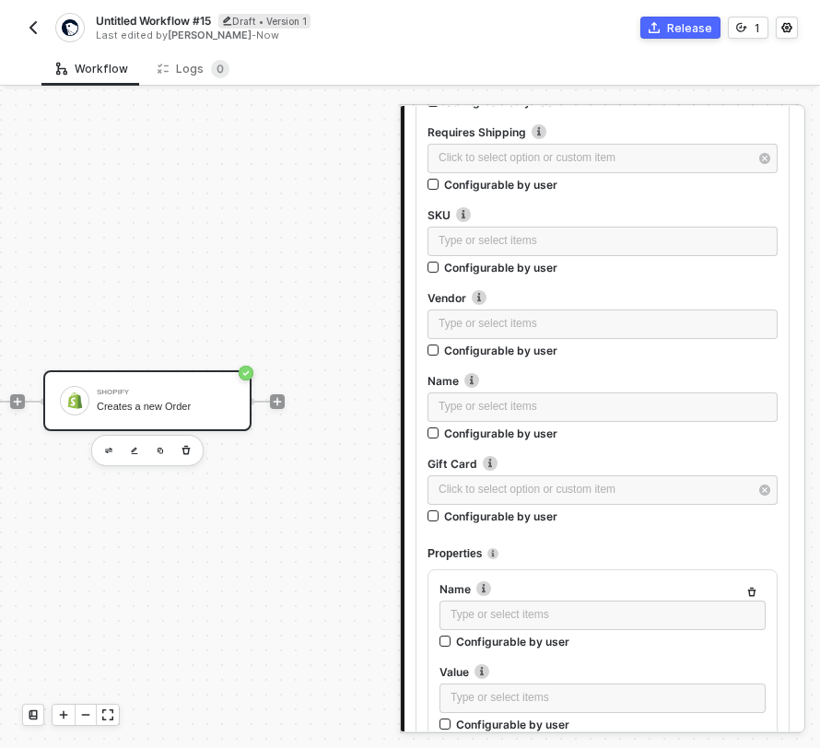
scroll to position [2303, 0]
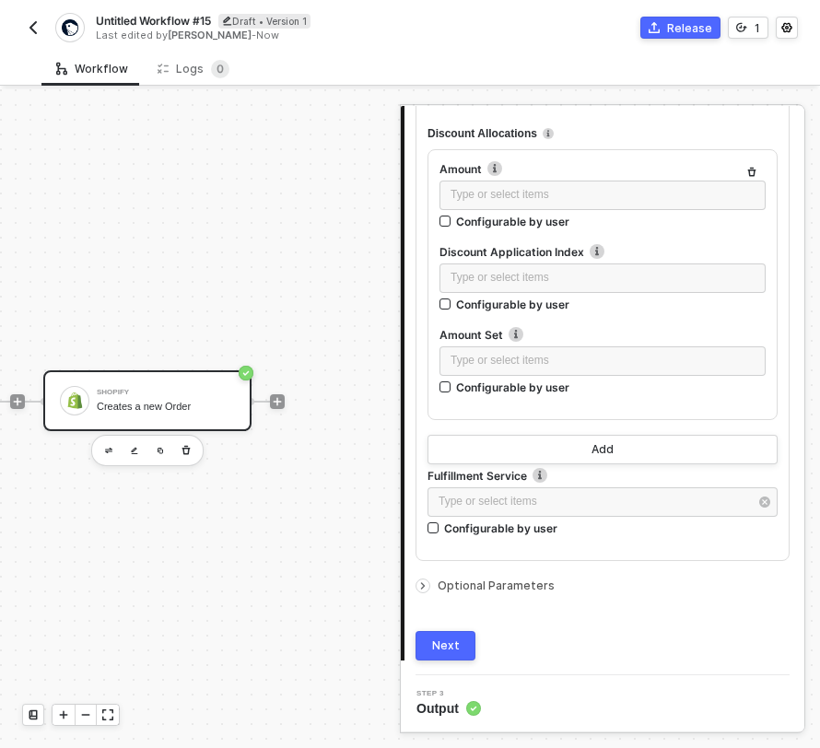
click at [445, 641] on div "Next" at bounding box center [446, 645] width 28 height 15
